Goal: Ask a question: Seek information or help from site administrators or community

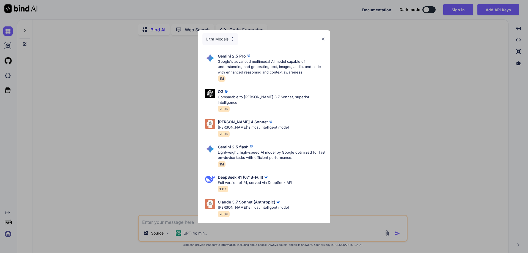
type textarea "x"
click at [324, 37] on img at bounding box center [323, 39] width 5 height 5
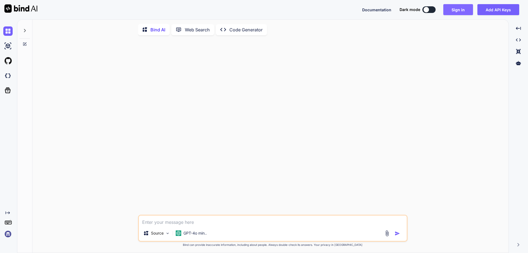
click at [458, 12] on button "Sign in" at bounding box center [458, 9] width 30 height 11
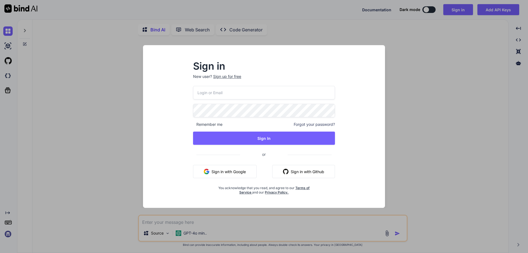
click at [236, 96] on input "email" at bounding box center [264, 92] width 142 height 13
paste input "[EMAIL_ADDRESS][DOMAIN_NAME]"
type input "[EMAIL_ADDRESS][DOMAIN_NAME]"
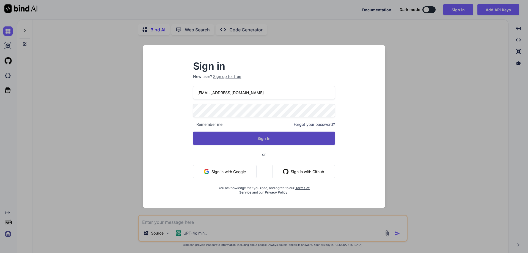
click at [260, 138] on button "Sign In" at bounding box center [264, 137] width 142 height 13
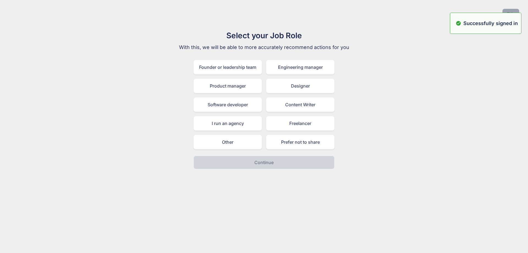
click at [507, 9] on button "Skip" at bounding box center [510, 14] width 17 height 10
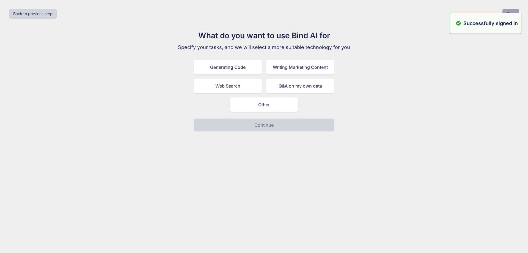
click at [507, 9] on button "Skip" at bounding box center [510, 14] width 17 height 10
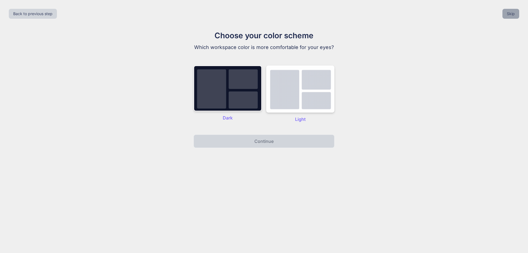
click at [507, 9] on button "Skip" at bounding box center [510, 14] width 17 height 10
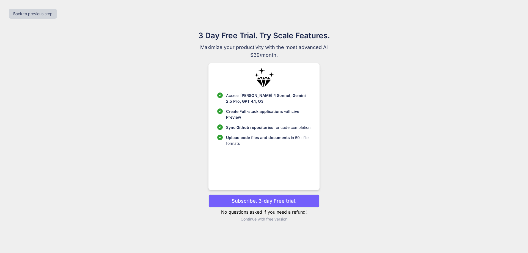
click at [260, 219] on p "Continue with free version" at bounding box center [263, 218] width 111 height 5
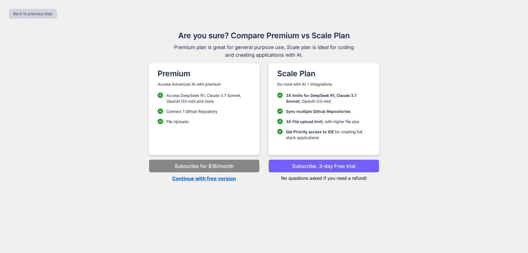
click at [205, 179] on p "Continue with free version" at bounding box center [204, 178] width 111 height 7
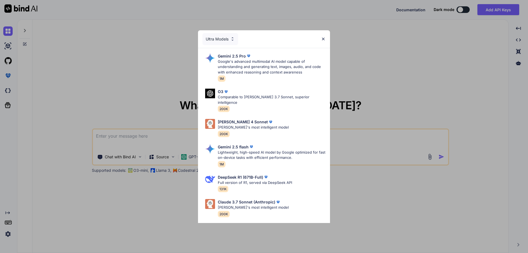
click at [324, 39] on img at bounding box center [323, 39] width 5 height 5
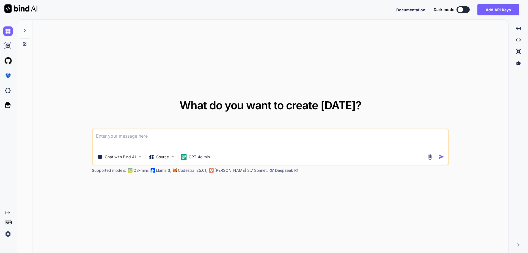
click at [168, 135] on textarea at bounding box center [270, 139] width 355 height 20
type textarea "x"
type textarea "I"
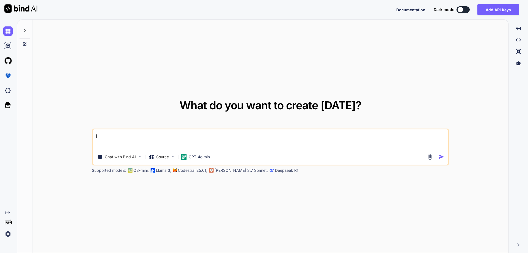
type textarea "x"
type textarea "I"
type textarea "x"
type textarea "I w"
type textarea "x"
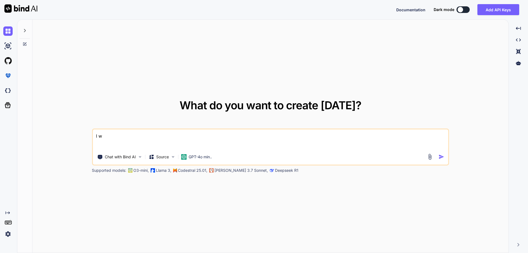
type textarea "I wa"
type textarea "x"
type textarea "I wan"
type textarea "x"
type textarea "I want"
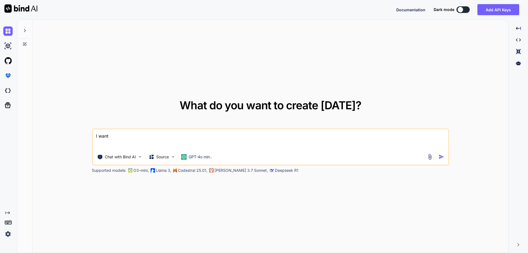
type textarea "x"
type textarea "I want"
type textarea "x"
type textarea "I want t"
type textarea "x"
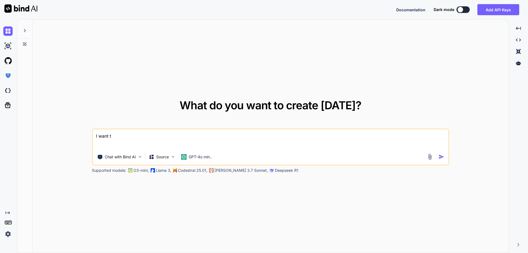
type textarea "I want to"
type textarea "x"
type textarea "I want to"
type textarea "x"
type textarea "I want to g"
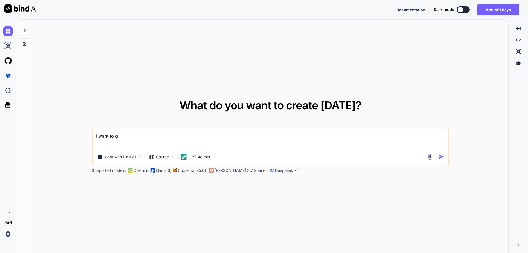
type textarea "x"
type textarea "I want to gr"
type textarea "x"
type textarea "I want to gro"
type textarea "x"
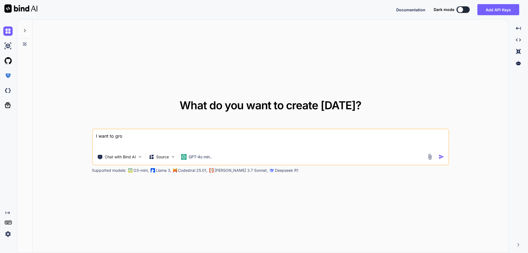
type textarea "I want to grou"
type textarea "x"
type textarea "I want to group"
type textarea "x"
type textarea "I want to group"
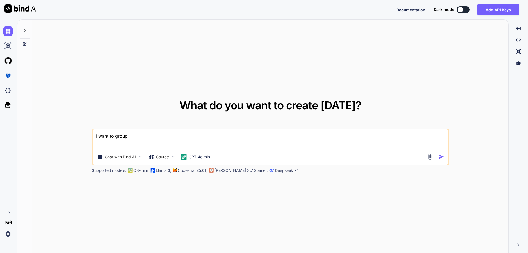
type textarea "x"
type textarea "I want to group t"
type textarea "x"
type textarea "I want to group th"
type textarea "x"
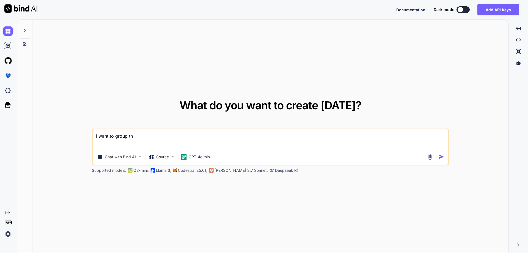
type textarea "I want to group the"
type textarea "x"
type textarea "I want to group the"
type textarea "x"
type textarea "I want to group the b"
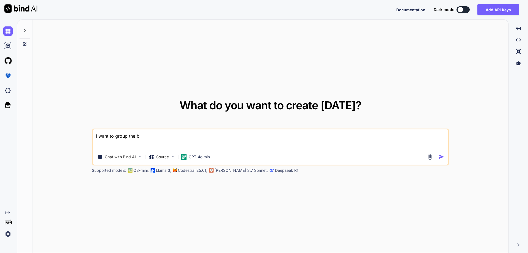
type textarea "x"
type textarea "I want to group the be"
type textarea "x"
type textarea "I want to group the bel"
type textarea "x"
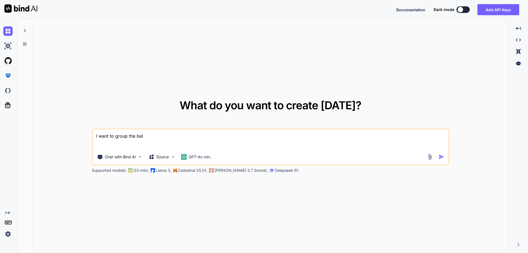
type textarea "I want to group the belo"
type textarea "x"
type textarea "I want to group the below"
type textarea "x"
type textarea "I want to group the below"
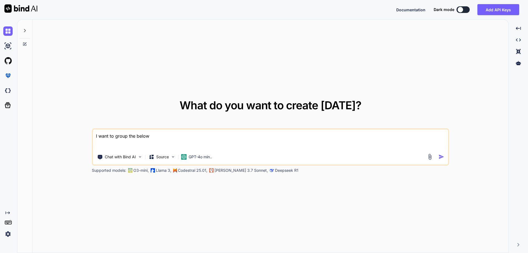
type textarea "x"
type textarea "I want to group the below t"
type textarea "x"
type textarea "I want to group the below ta"
type textarea "x"
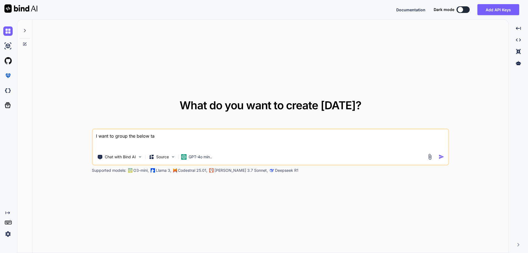
type textarea "I want to group the below tab"
type textarea "x"
type textarea "I want to group the below tabl"
type textarea "x"
type textarea "I want to group the below table"
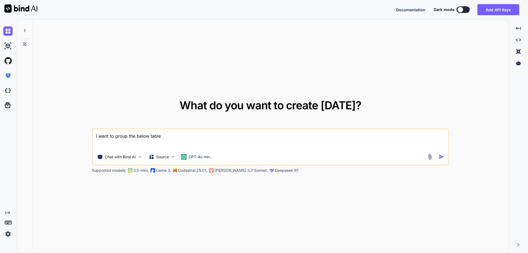
type textarea "x"
type textarea "I want to group the below table"
type textarea "x"
type textarea "I want to group the below table r"
type textarea "x"
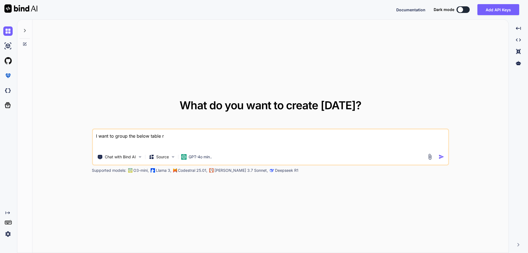
type textarea "I want to group the below table re"
type textarea "x"
type textarea "I want to group the below table rec"
type textarea "x"
type textarea "I want to group the below table reco"
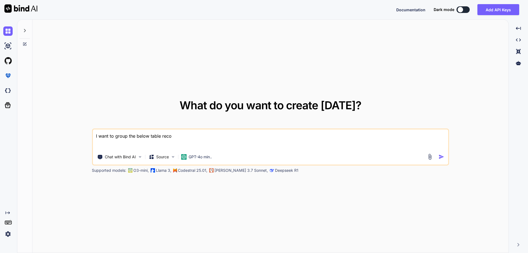
type textarea "x"
type textarea "I want to group the below table recor"
type textarea "x"
type textarea "I want to group the below table record"
type textarea "x"
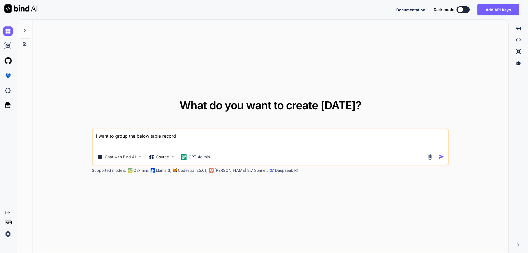
type textarea "I want to group the below table records"
type textarea "x"
type textarea "I want to group the below table records"
type textarea "x"
type textarea "I want to group the below table records i"
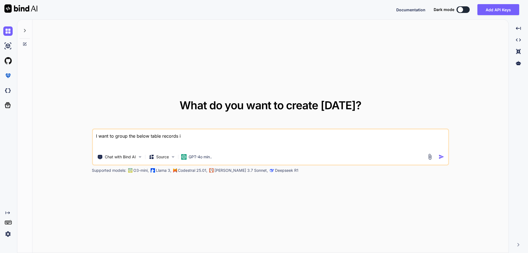
type textarea "x"
type textarea "I want to group the below table records in"
type textarea "x"
type textarea "I want to group the below table records in"
type textarea "x"
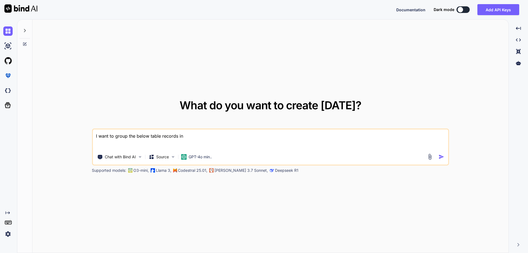
type textarea "I want to group the below table records in s"
type textarea "x"
type textarea "I want to group the below table records in sq"
type textarea "x"
type textarea "I want to group the below table records in sql"
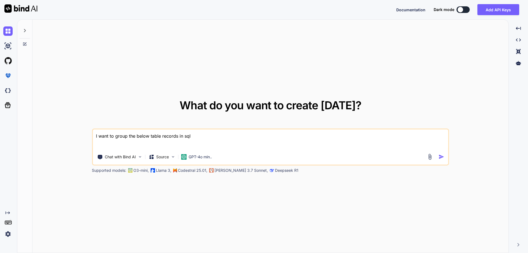
type textarea "x"
type textarea "I want to group the below table records in sql"
type textarea "x"
type textarea "I want to group the below table records in sql s"
type textarea "x"
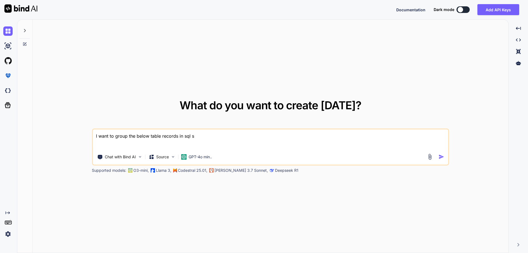
type textarea "I want to group the below table records in sql se"
type textarea "x"
type textarea "I want to group the below table records in sql ser"
type textarea "x"
type textarea "I want to group the below table records in sql serv"
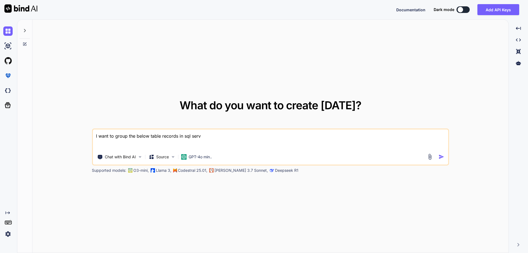
type textarea "x"
type textarea "I want to group the below table records in sql serve"
type textarea "x"
type textarea "I want to group the below table records in sql server"
type textarea "x"
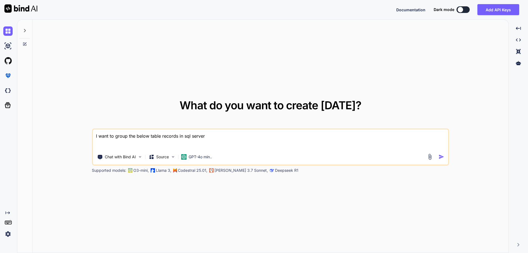
type textarea "I want to group the below table records in sql server"
type textarea "x"
type textarea "I want to group the below table records in sql server b"
type textarea "x"
type textarea "I want to group the below table records in sql server by"
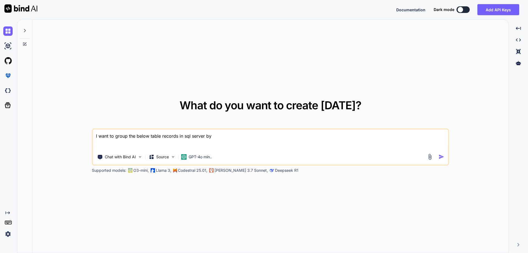
type textarea "x"
type textarea "I want to group the below table records in sql server by"
type textarea "x"
type textarea "I want to group the below table records in sql server by u"
type textarea "x"
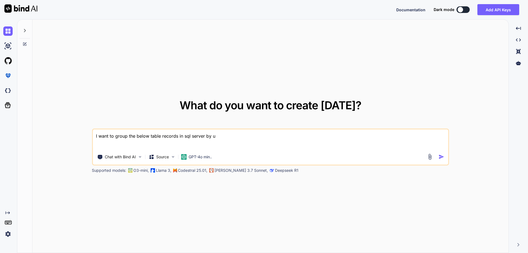
type textarea "I want to group the below table records in sql server by us"
type textarea "x"
type textarea "I want to group the below table records in sql server by usi"
type textarea "x"
type textarea "I want to group the below table records in sql server by usin"
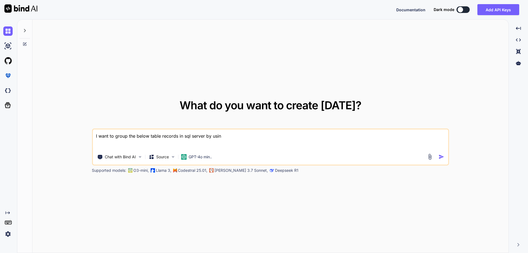
type textarea "x"
type textarea "I want to group the below table records in sql server by using"
type textarea "x"
type textarea "I want to group the below table records in sql server by using"
type textarea "x"
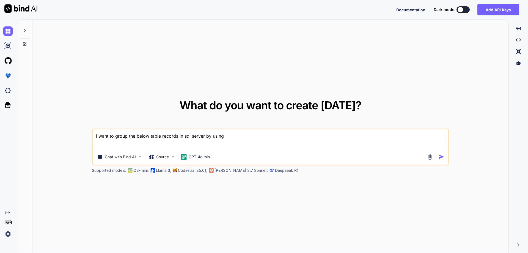
type textarea "I want to group the below table records in sql server by using T"
type textarea "x"
type textarea "I want to group the below table records in sql server by using Ti"
type textarea "x"
type textarea "I want to group the below table records in sql server by using Tit"
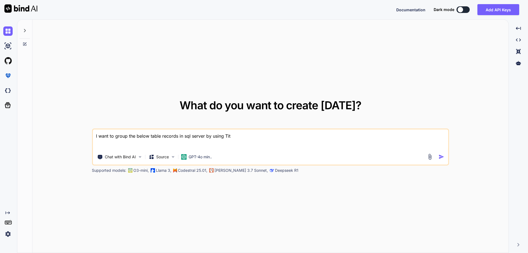
type textarea "x"
type textarea "I want to group the below table records in sql server by using Titl"
type textarea "x"
type textarea "I want to group the below table records in sql server by using Title"
type textarea "x"
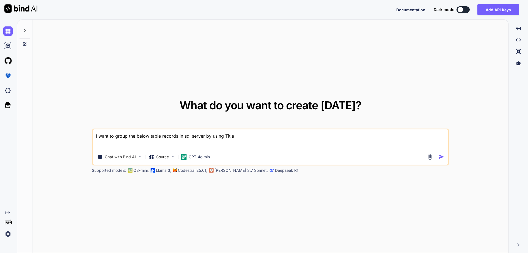
type textarea "I want to group the below table records in sql server by using TitleC"
type textarea "x"
type textarea "I want to group the below table records in sql server by using TitleCo"
type textarea "x"
type textarea "I want to group the below table records in sql server by using TitleCom"
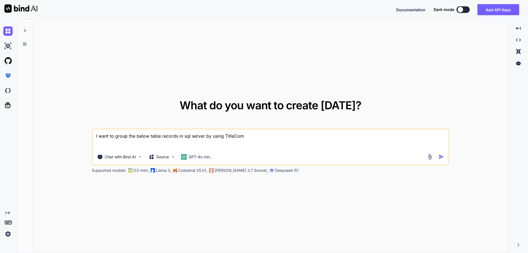
type textarea "x"
type textarea "I want to group the below table records in sql server by using TitleComp"
type textarea "x"
type textarea "I want to group the below table records in sql server by using TitleCompa"
type textarea "x"
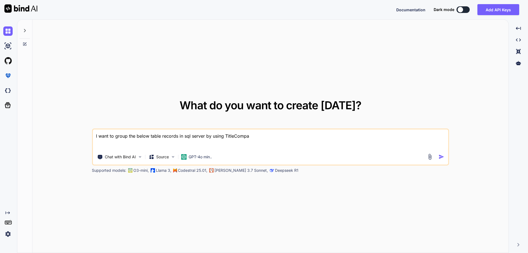
type textarea "I want to group the below table records in sql server by using TitleCompan"
type textarea "x"
type textarea "I want to group the below table records in sql server by using TitleCompany"
type textarea "x"
type textarea "I want to group the below table records in sql server by using TitleCompany"
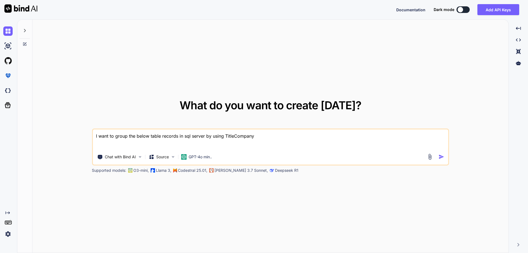
type textarea "x"
type textarea "I want to group the below table records in sql server by using TitleCompany l"
type textarea "x"
type textarea "I want to group the below table records in sql server by using TitleCompany li"
type textarea "x"
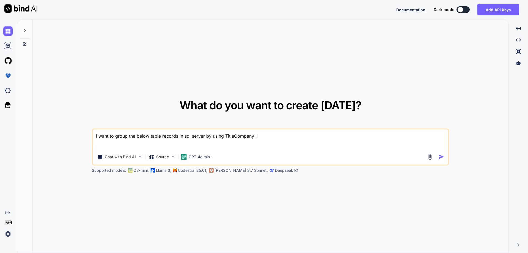
type textarea "I want to group the below table records in sql server by using TitleCompany lik"
type textarea "x"
type textarea "I want to group the below table records in sql server by using TitleCompany like"
type textarea "x"
type textarea "I want to group the below table records in sql server by using TitleCompany like"
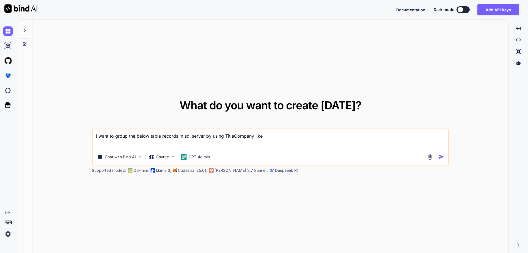
type textarea "x"
type textarea "I want to group the below table records in sql server by using TitleCompany lik…"
type textarea "x"
type textarea "I want to group the below table records in sql server by using TitleCompany lik…"
type textarea "x"
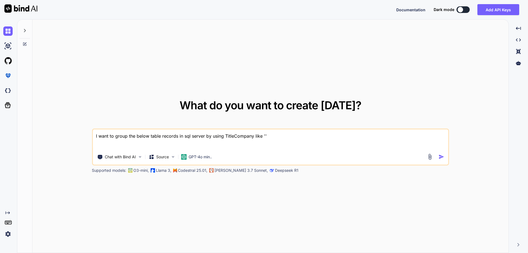
type textarea "I want to group the below table records in sql server by using TitleCompany lik…"
type textarea "x"
type textarea "I want to group the below table records in sql server by using TitleCompany lik…"
type textarea "x"
type textarea "I want to group the below table records in sql server by using TitleCompany lik…"
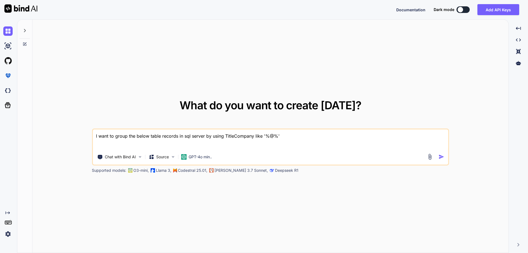
type textarea "x"
type textarea "I want to group the below table records in sql server by using TitleCompany lik…"
type textarea "x"
type textarea "I want to group the below table records in sql server by using TitleCompany lik…"
type textarea "x"
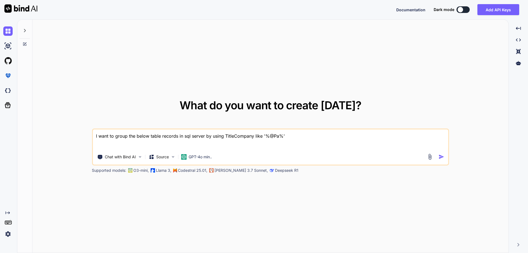
type textarea "I want to group the below table records in sql server by using TitleCompany lik…"
type textarea "x"
type textarea "I want to group the below table records in sql server by using TitleCompany lik…"
type textarea "x"
type textarea "I want to group the below table records in sql server by using TitleCompany lik…"
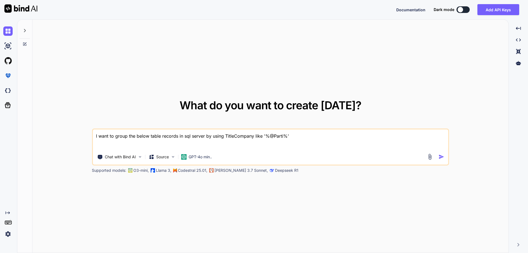
type textarea "x"
type textarea "I want to group the below table records in sql server by using TitleCompany lik…"
type textarea "x"
type textarea "I want to group the below table records in sql server by using TitleCompany lik…"
type textarea "x"
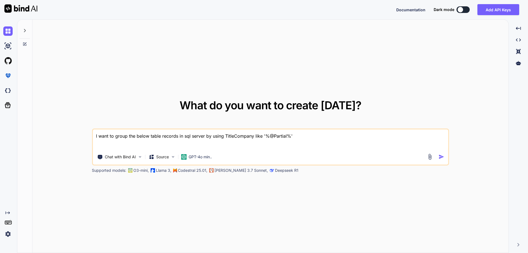
type textarea "I want to group the below table records in sql server by using TitleCompany lik…"
type textarea "x"
type textarea "I want to group the below table records in sql server by using TitleCompany lik…"
type textarea "x"
type textarea "I want to group the below table records in sql server by using TitleCompany lik…"
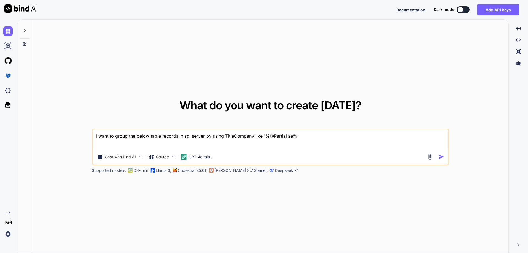
type textarea "x"
type textarea "I want to group the below table records in sql server by using TitleCompany lik…"
click at [324, 137] on textarea "I want to group the below table records in sql server by using TitleCompany lik…" at bounding box center [270, 139] width 355 height 20
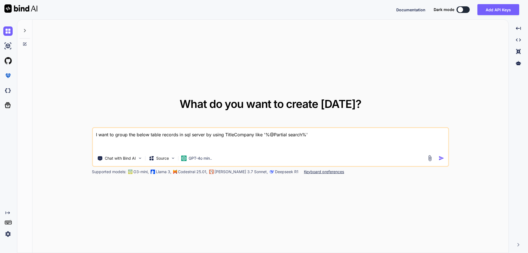
paste textarea "[EMAIL_ADDRESS][DOMAIN_NAME]"
paste textarea "TitleCompany GroupCount CHARITY TITLE AGENCY LLC 1 PIONEER TITLE AGENCY 56 BLUE…"
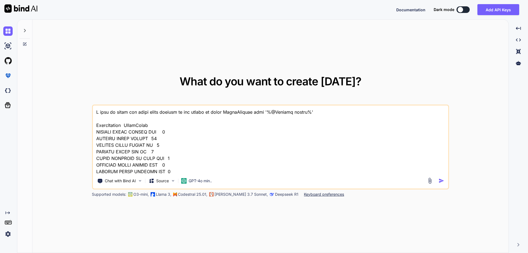
scroll to position [522, 0]
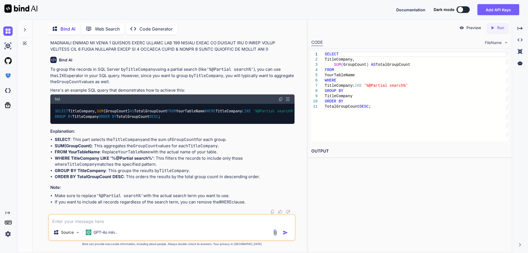
scroll to position [186, 0]
click at [122, 223] on textarea at bounding box center [172, 219] width 246 height 10
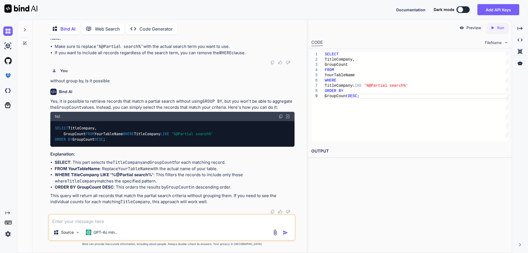
scroll to position [327, 0]
click at [92, 220] on textarea at bounding box center [172, 219] width 246 height 10
click at [114, 222] on textarea "where is su" at bounding box center [172, 219] width 246 height 10
paste textarea "SELECT TitleCompany, COUNT(1) AS GroupCount FROM tblPropertyTransactionInformat…"
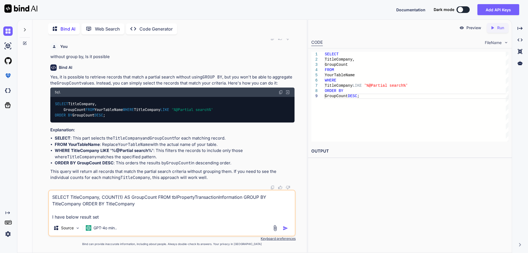
click at [109, 217] on textarea "SELECT TitleCompany, COUNT(1) AS GroupCount FROM tblPropertyTransactionInformat…" at bounding box center [172, 205] width 246 height 30
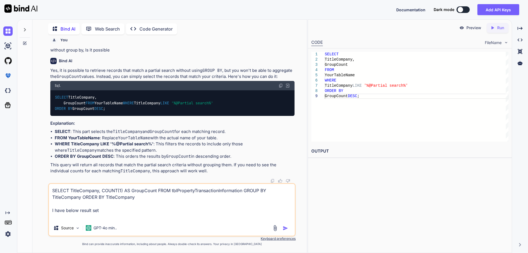
click at [105, 208] on textarea "SELECT TitleCompany, COUNT(1) AS GroupCount FROM tblPropertyTransactionInformat…" at bounding box center [172, 202] width 246 height 36
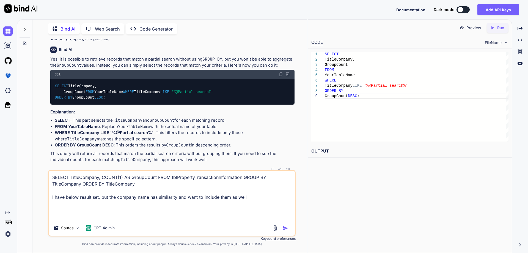
paste textarea "TitleCompany GroupCount 315 ACCOMMODATION 3 ALLIANCE OF [US_STATE] LLC 1 ALLIAN…"
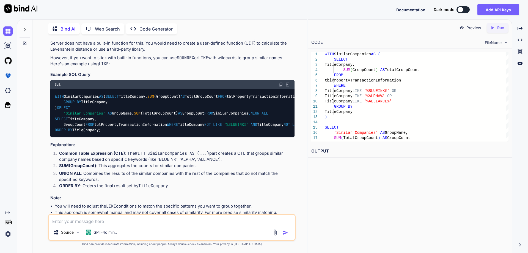
scroll to position [576, 0]
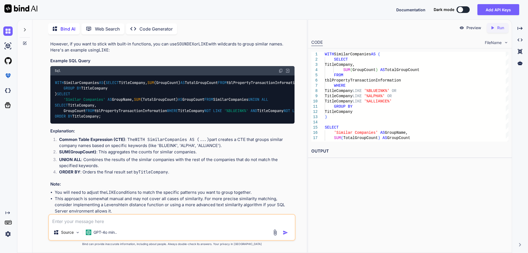
click at [134, 39] on p "For more advanced string similarity comparisons, you might consider using the L…" at bounding box center [172, 29] width 244 height 19
click at [168, 39] on p "For more advanced string similarity comparisons, you might consider using the L…" at bounding box center [172, 29] width 244 height 19
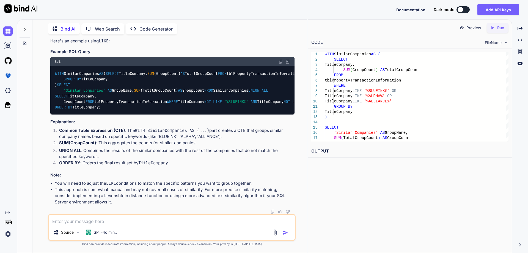
scroll to position [686, 0]
click at [280, 59] on img at bounding box center [280, 61] width 4 height 4
click at [90, 73] on code "WITH SimilarCompanies AS ( SELECT TitleCompany, SUM (GroupCount) AS TotalGroupC…" at bounding box center [280, 90] width 451 height 39
copy code "GroupCount"
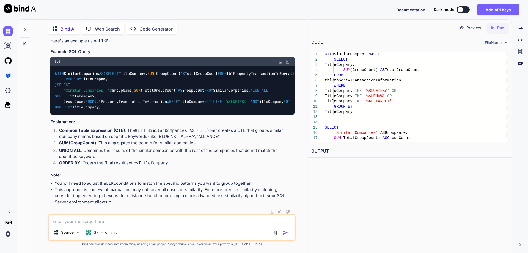
click at [114, 221] on textarea at bounding box center [172, 219] width 246 height 10
paste textarea "GroupCount"
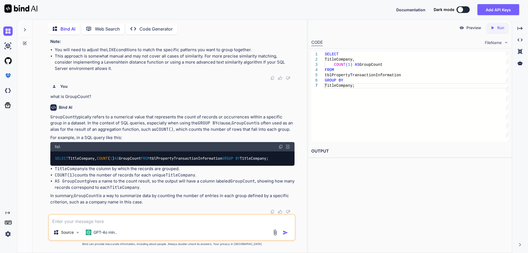
scroll to position [970, 0]
drag, startPoint x: 56, startPoint y: 125, endPoint x: 96, endPoint y: 157, distance: 51.4
click at [96, 157] on div "SELECT TitleCompany, COUNT ( 1 ) AS GroupCount FROM tblPropertyTransactionInfor…" at bounding box center [172, 158] width 244 height 14
copy code "SELECT TitleCompany, COUNT ( 1 ) AS GroupCount FROM tblPropertyTransactionInfor…"
click at [104, 221] on textarea at bounding box center [172, 219] width 246 height 10
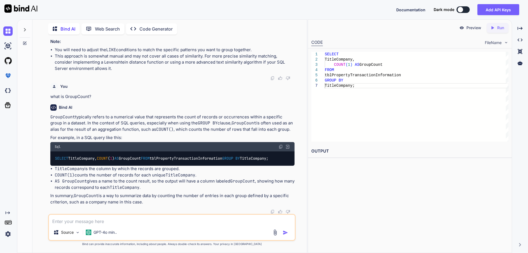
paste textarea "SELECT TitleCompany, COUNT(1) AS GroupCount FROM tblPropertyTransactionInformat…"
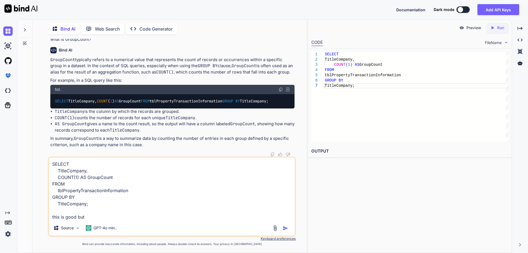
click at [71, 204] on textarea "SELECT TitleCompany, COUNT(1) AS GroupCount FROM tblPropertyTransactionInformat…" at bounding box center [172, 188] width 246 height 63
click at [97, 214] on textarea "SELECT TitleCompany, COUNT(1) AS GroupCount FROM tblPropertyTransactionInformat…" at bounding box center [172, 188] width 246 height 63
paste textarea "TitleCompany"
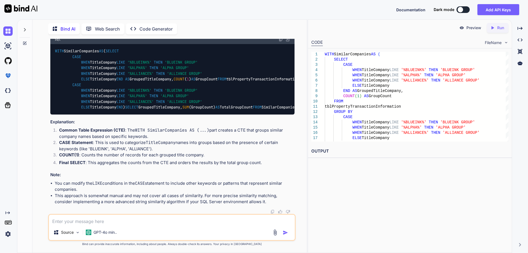
scroll to position [1172, 0]
click at [112, 110] on code "WITH SimilarCompanies AS ( SELECT CASE WHEN TitleCompany LIKE '%BLUEINK%' THEN …" at bounding box center [236, 79] width 363 height 62
copy code "TitleCompany"
click at [115, 222] on textarea at bounding box center [172, 219] width 246 height 10
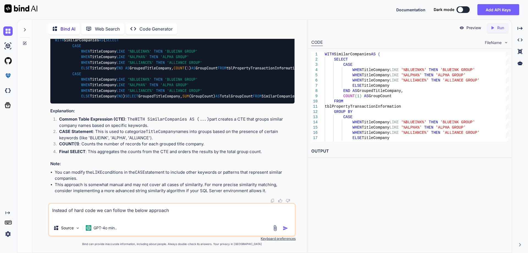
paste textarea "SELECT DISTINCT CASE WHEN CHARINDEX(' ', TitleCompany) > 0 THEN SUBSTRING(Title…"
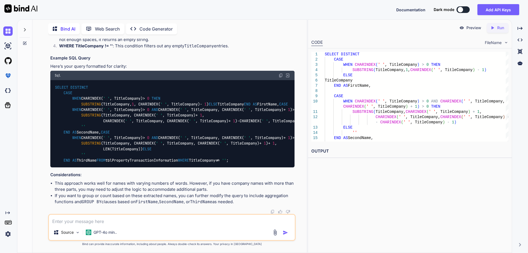
scroll to position [1716, 0]
click at [122, 222] on textarea at bounding box center [172, 219] width 246 height 10
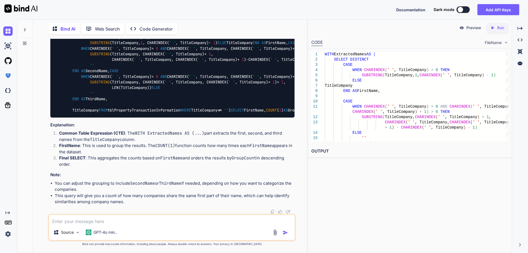
scroll to position [1884, 0]
click at [281, 16] on img at bounding box center [280, 14] width 4 height 4
click at [135, 226] on div "Source GPT-4o min.." at bounding box center [171, 227] width 247 height 27
click at [134, 220] on textarea at bounding box center [172, 219] width 246 height 10
click at [192, 222] on textarea "but here are some issue, below is the result set of the query" at bounding box center [172, 219] width 246 height 10
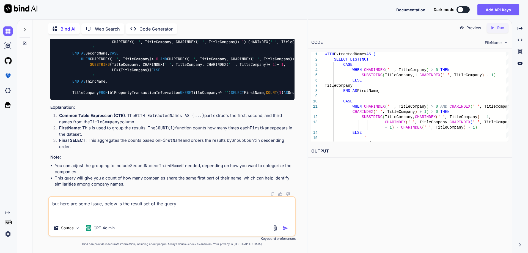
paste textarea "FirstName GroupCount CHICAGO 12 TITLE 12 BLUEINK 10 [PERSON_NAME] 6 FIRST 5 SON…"
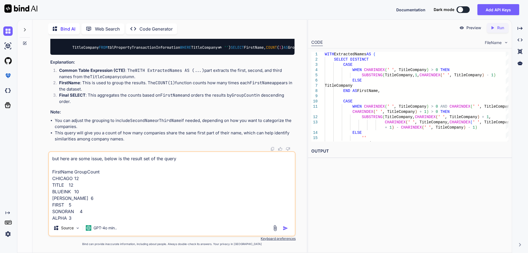
scroll to position [185, 0]
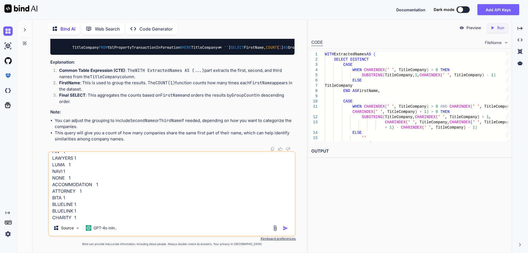
click at [90, 220] on div "but here are some issue, below is the result set of the query FirstName GroupCo…" at bounding box center [171, 193] width 247 height 85
click at [104, 213] on textarea "but here are some issue, below is the result set of the query FirstName GroupCo…" at bounding box center [172, 186] width 246 height 68
click at [101, 215] on textarea "but here are some issue, below is the result set of the query FirstName GroupCo…" at bounding box center [172, 186] width 246 height 68
paste textarea "BLUELINE"
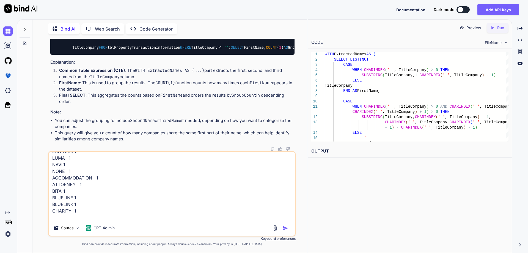
scroll to position [198, 0]
click at [91, 216] on textarea "but here are some issue, below is the result set of the query FirstName GroupCo…" at bounding box center [172, 186] width 246 height 68
paste textarea "BLUEINK"
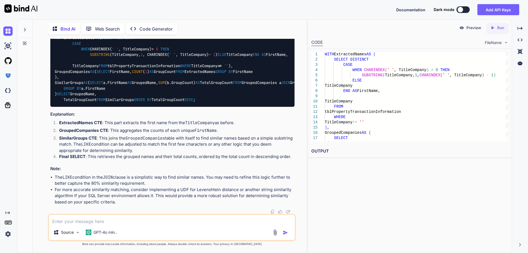
scroll to position [2315, 0]
click at [281, 28] on img at bounding box center [280, 26] width 4 height 4
click at [91, 220] on textarea at bounding box center [172, 219] width 246 height 10
click at [109, 102] on code "WITH ExtractedNames AS ( SELECT DISTINCT CASE WHEN CHARINDEX( ' ' , TitleCompan…" at bounding box center [278, 68] width 446 height 67
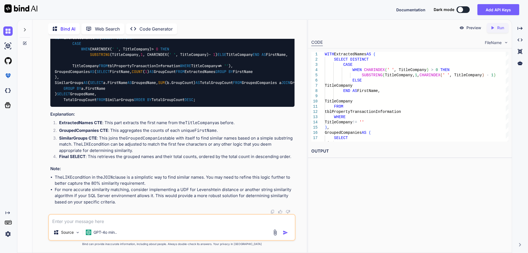
copy code "TitleCompany"
click at [104, 223] on textarea at bounding box center [172, 219] width 246 height 10
paste textarea "TitleCompany"
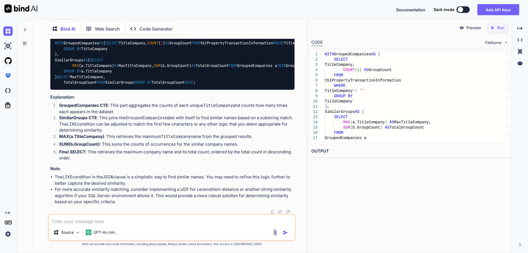
scroll to position [2824, 0]
click at [280, 34] on img at bounding box center [280, 31] width 4 height 4
click at [133, 217] on textarea at bounding box center [172, 219] width 246 height 10
click at [113, 222] on textarea "Can we use a group id or rownumber" at bounding box center [172, 219] width 246 height 10
click at [132, 221] on textarea "Can we use a group id or row number" at bounding box center [172, 219] width 246 height 10
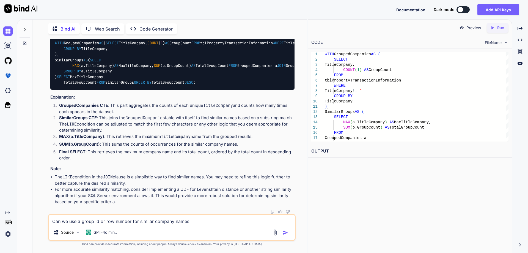
click at [203, 219] on textarea "Can we use a group id or row number for similar company names" at bounding box center [172, 219] width 246 height 10
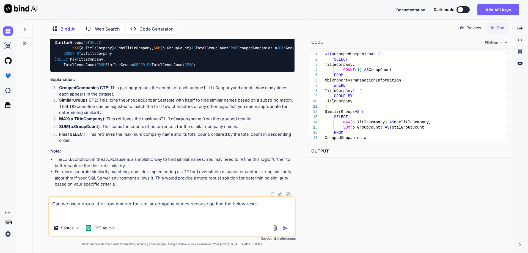
paste textarea "PIONEER TITLE AGENCY 688 PIONERR TITLE AGENCY INC 688 PIONEER TITLE AGENCY INC …"
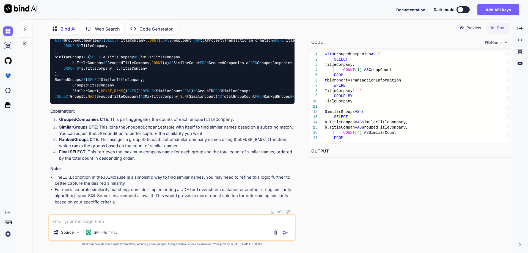
scroll to position [3428, 0]
click at [281, 31] on img at bounding box center [280, 28] width 4 height 4
click at [88, 221] on textarea at bounding box center [172, 219] width 246 height 10
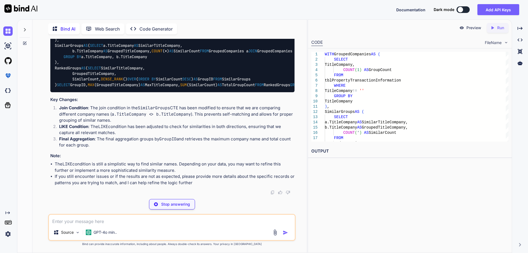
scroll to position [3765, 0]
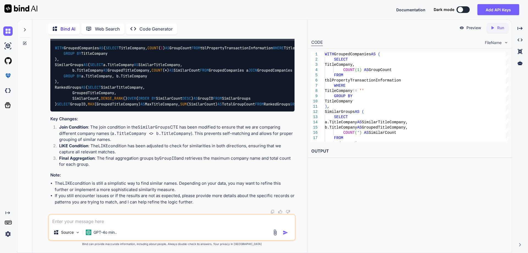
click at [280, 38] on img at bounding box center [280, 36] width 4 height 4
click at [128, 219] on textarea at bounding box center [172, 219] width 246 height 10
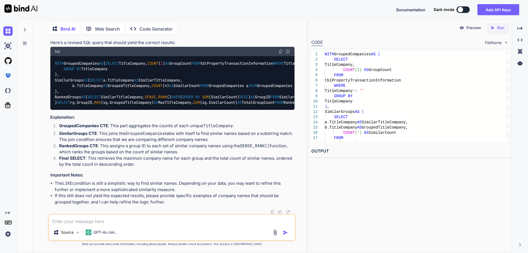
scroll to position [4258, 0]
click at [281, 54] on img at bounding box center [280, 51] width 4 height 4
click at [84, 218] on textarea at bounding box center [172, 219] width 246 height 10
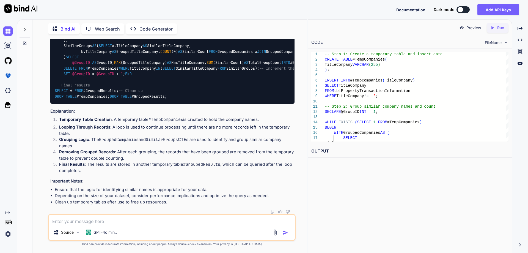
scroll to position [4849, 0]
click at [121, 219] on textarea at bounding box center [172, 219] width 246 height 10
paste textarea "Invalid object name 'SimilarGroups'."
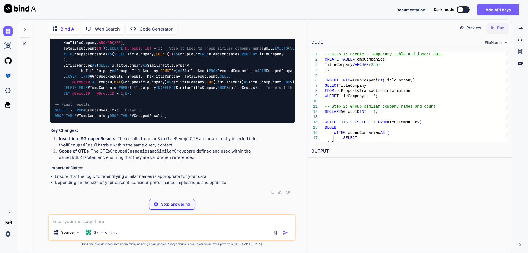
scroll to position [5396, 0]
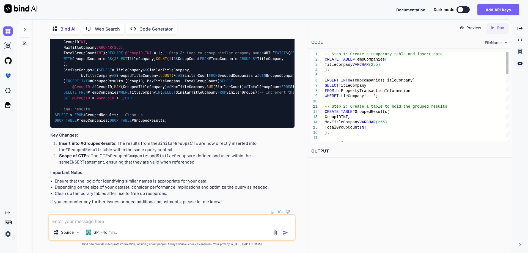
click at [280, 4] on img at bounding box center [280, 2] width 4 height 4
click at [94, 221] on textarea at bounding box center [172, 219] width 246 height 10
paste textarea "SimilarGroups"
drag, startPoint x: 87, startPoint y: 221, endPoint x: 15, endPoint y: 216, distance: 72.0
click at [15, 216] on div "Created with Pixso. Bind AI Web Search Created with Pixso. Code Generator You B…" at bounding box center [264, 135] width 528 height 233
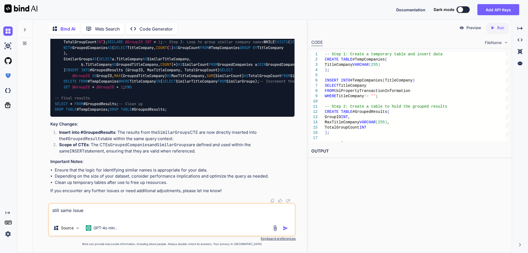
paste textarea "Invalid object name 'SimilarGroups'"
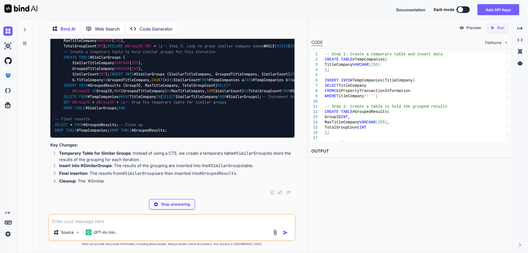
scroll to position [5978, 0]
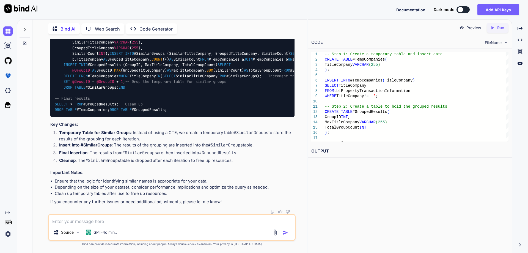
click at [110, 221] on textarea at bounding box center [172, 219] width 246 height 10
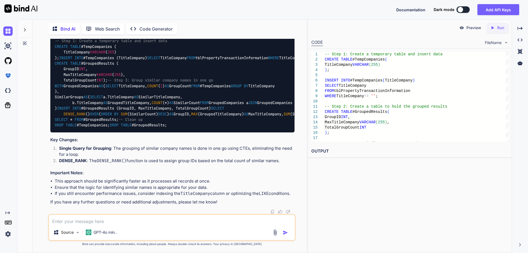
scroll to position [6567, 0]
click at [281, 31] on img at bounding box center [280, 29] width 4 height 4
